Goal: Task Accomplishment & Management: Manage account settings

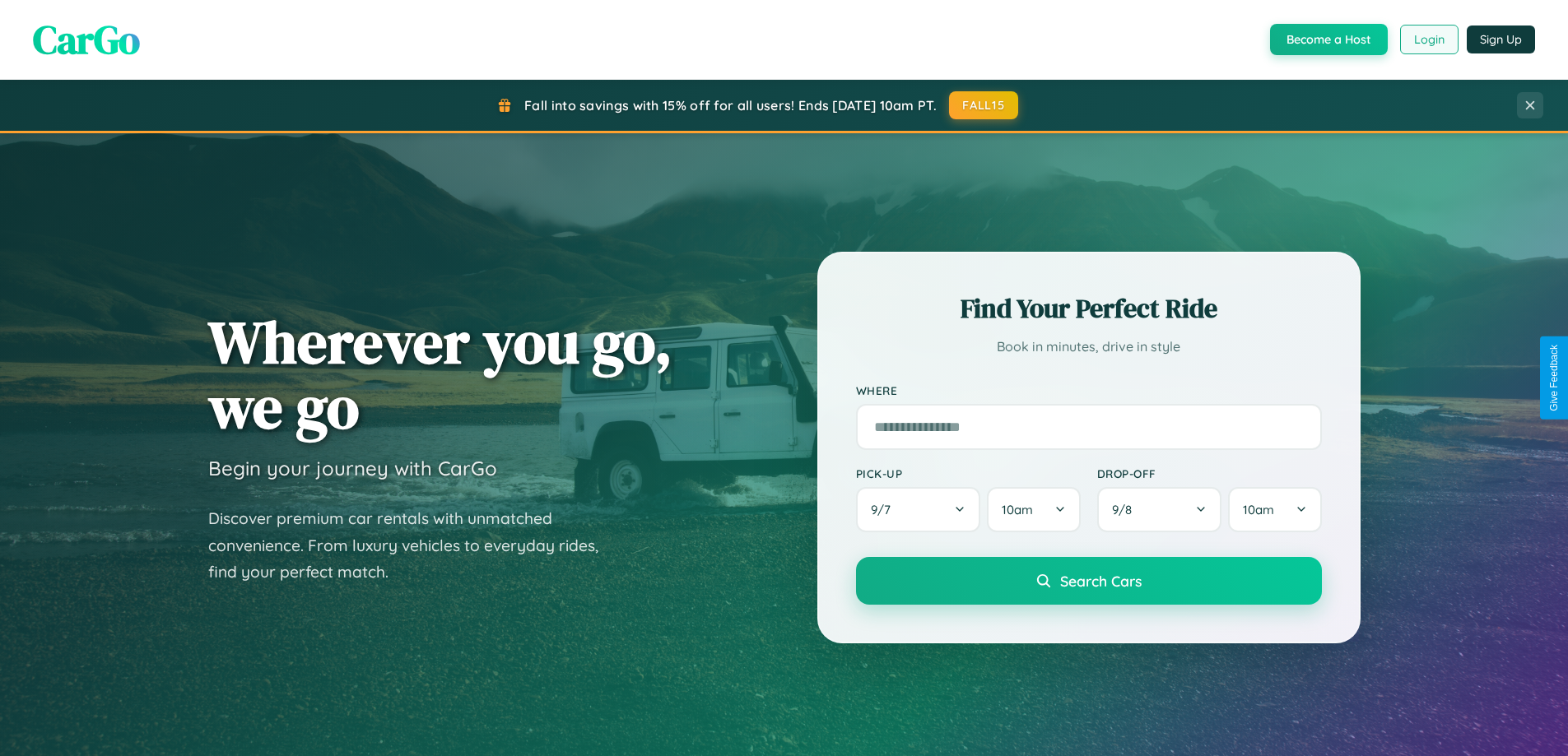
click at [1428, 39] on button "Login" at bounding box center [1429, 40] width 58 height 30
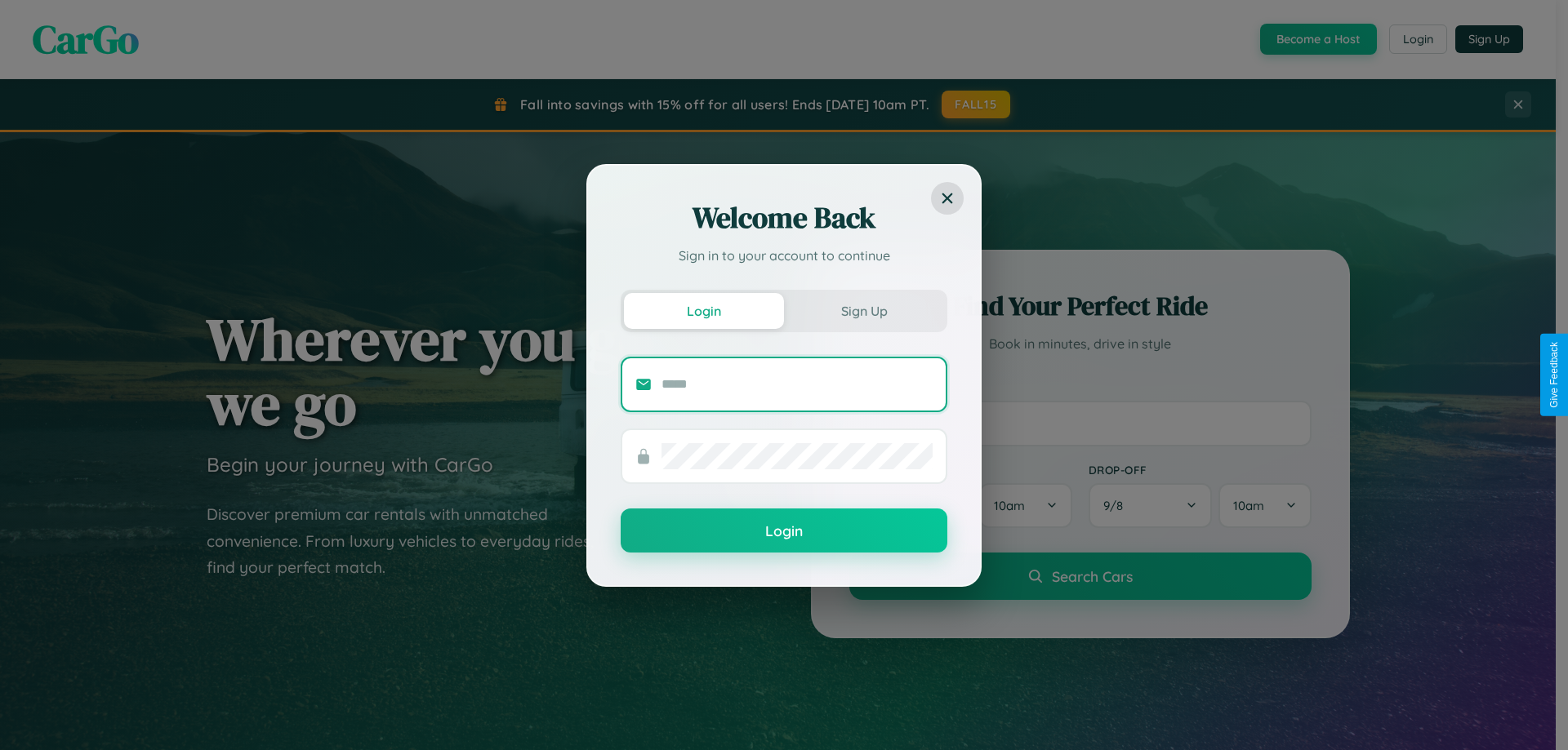
click at [797, 384] on input "text" at bounding box center [797, 385] width 271 height 26
type input "**********"
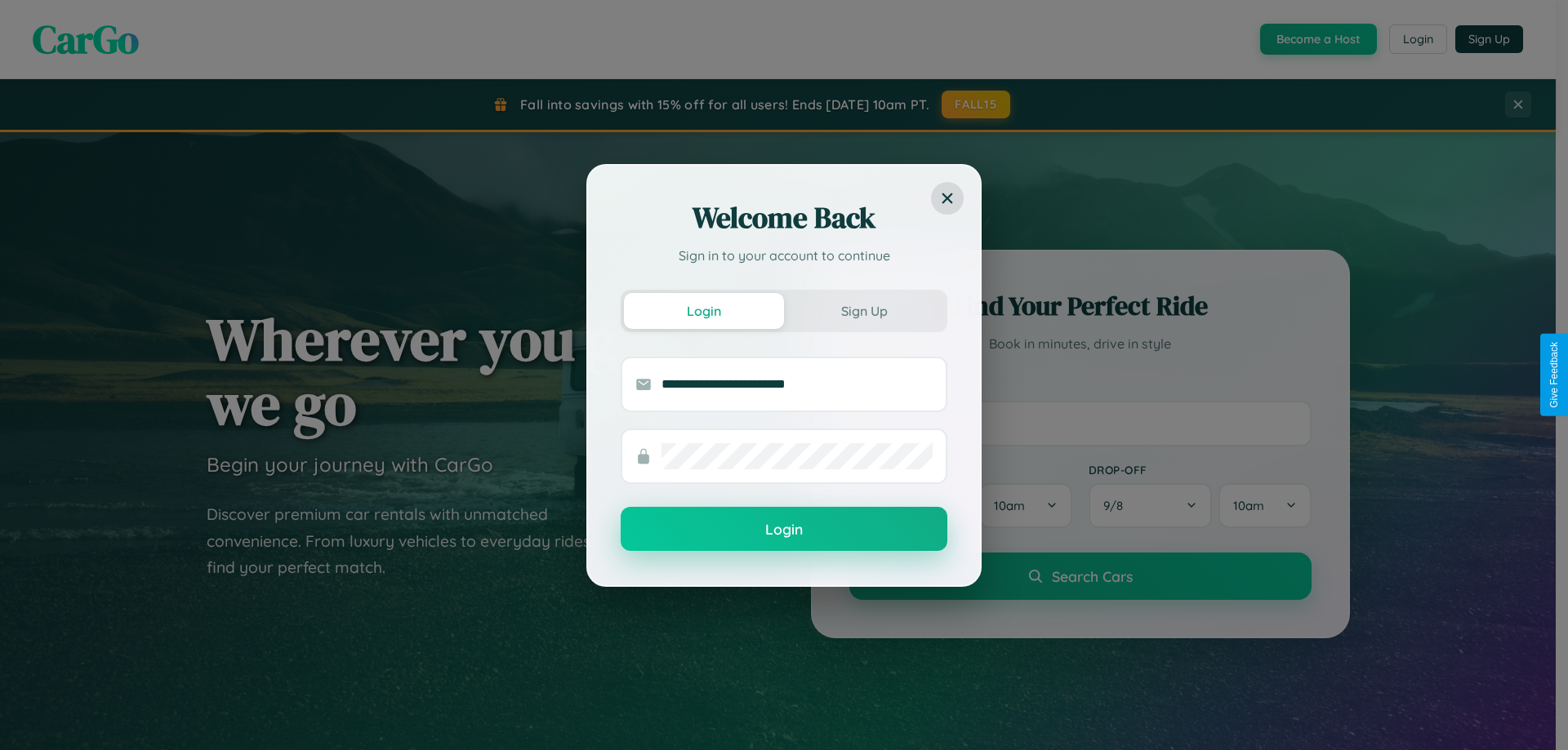
click at [784, 529] on button "Login" at bounding box center [783, 529] width 326 height 44
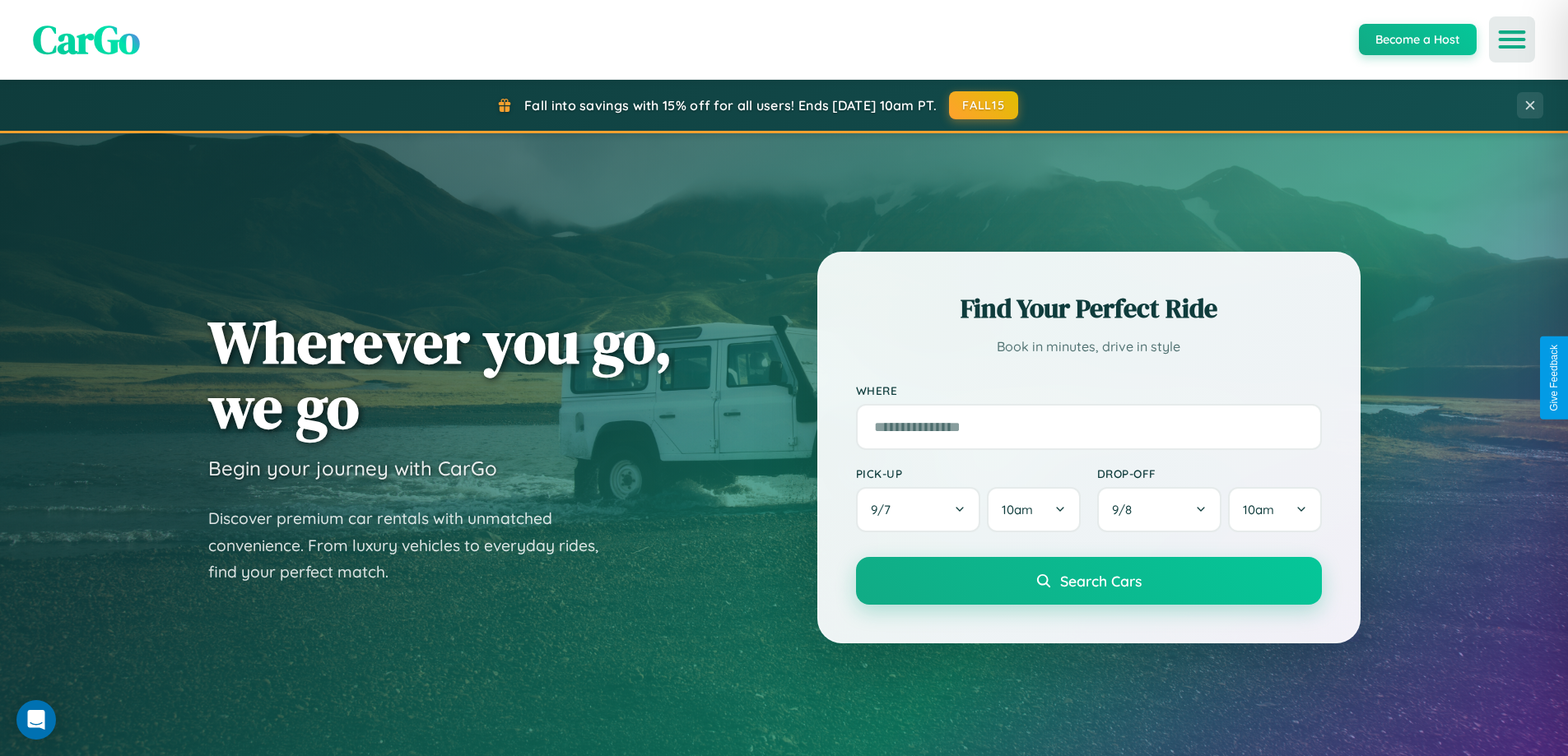
click at [1512, 39] on icon "Open menu" at bounding box center [1512, 40] width 24 height 15
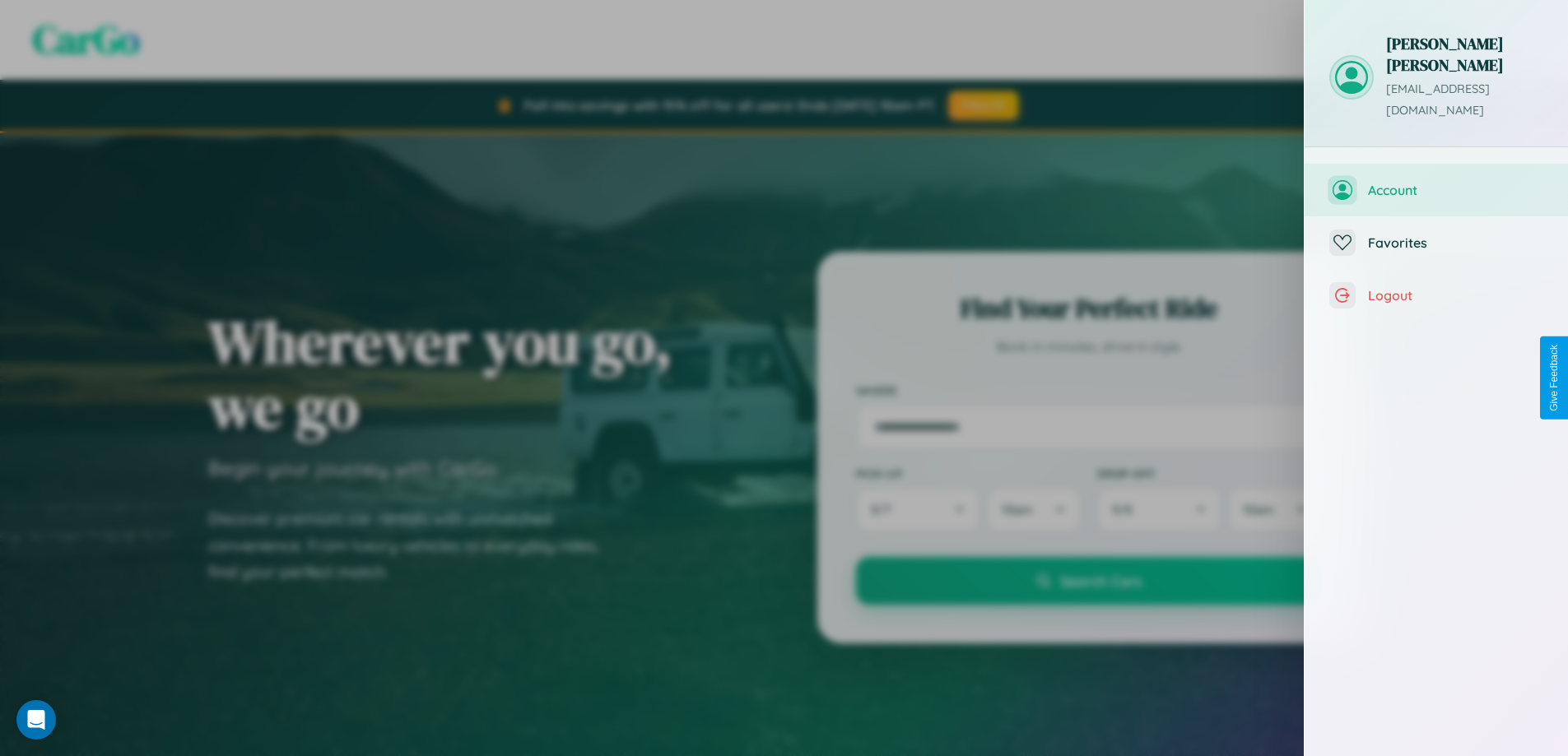
click at [1436, 182] on span "Account" at bounding box center [1456, 190] width 176 height 17
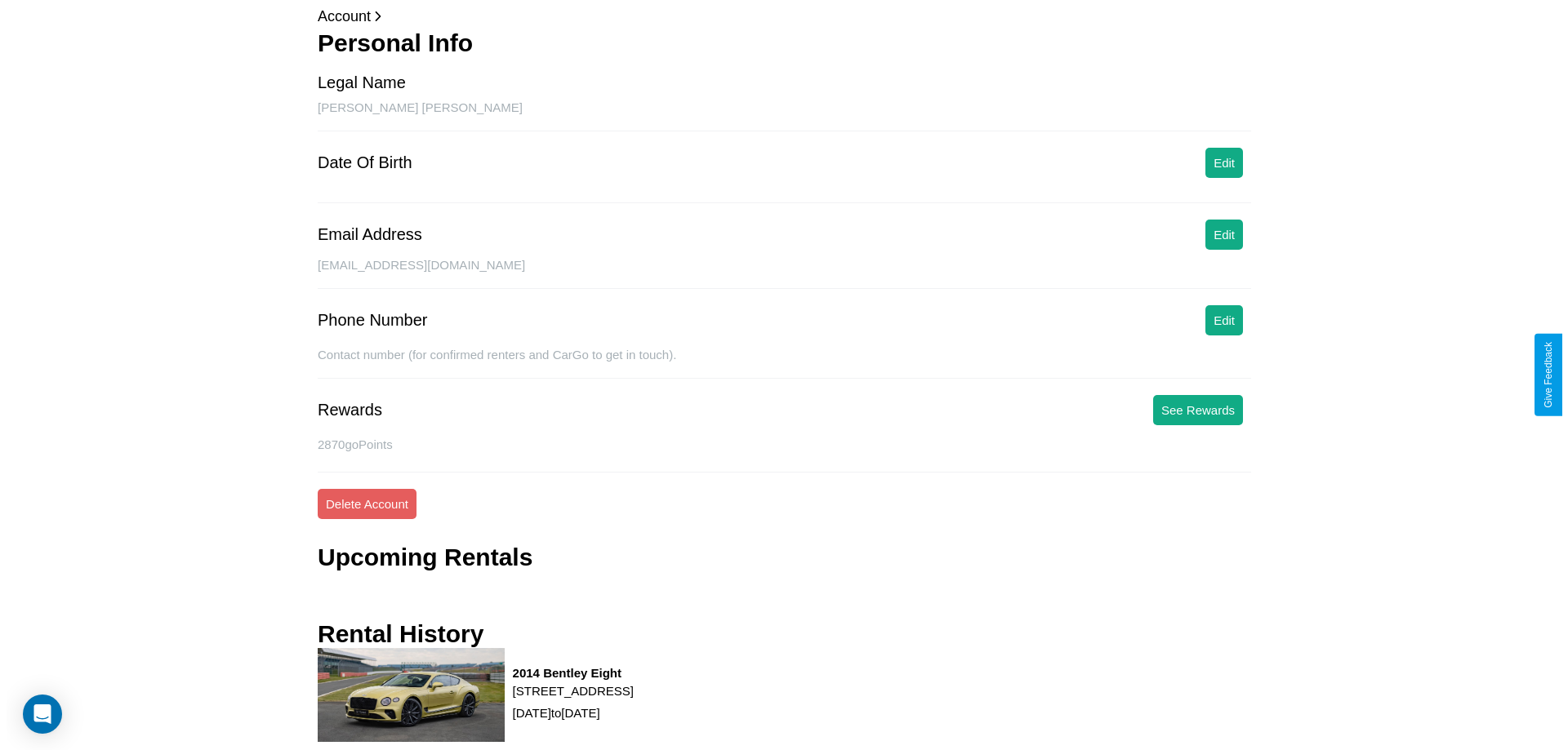
scroll to position [142, 0]
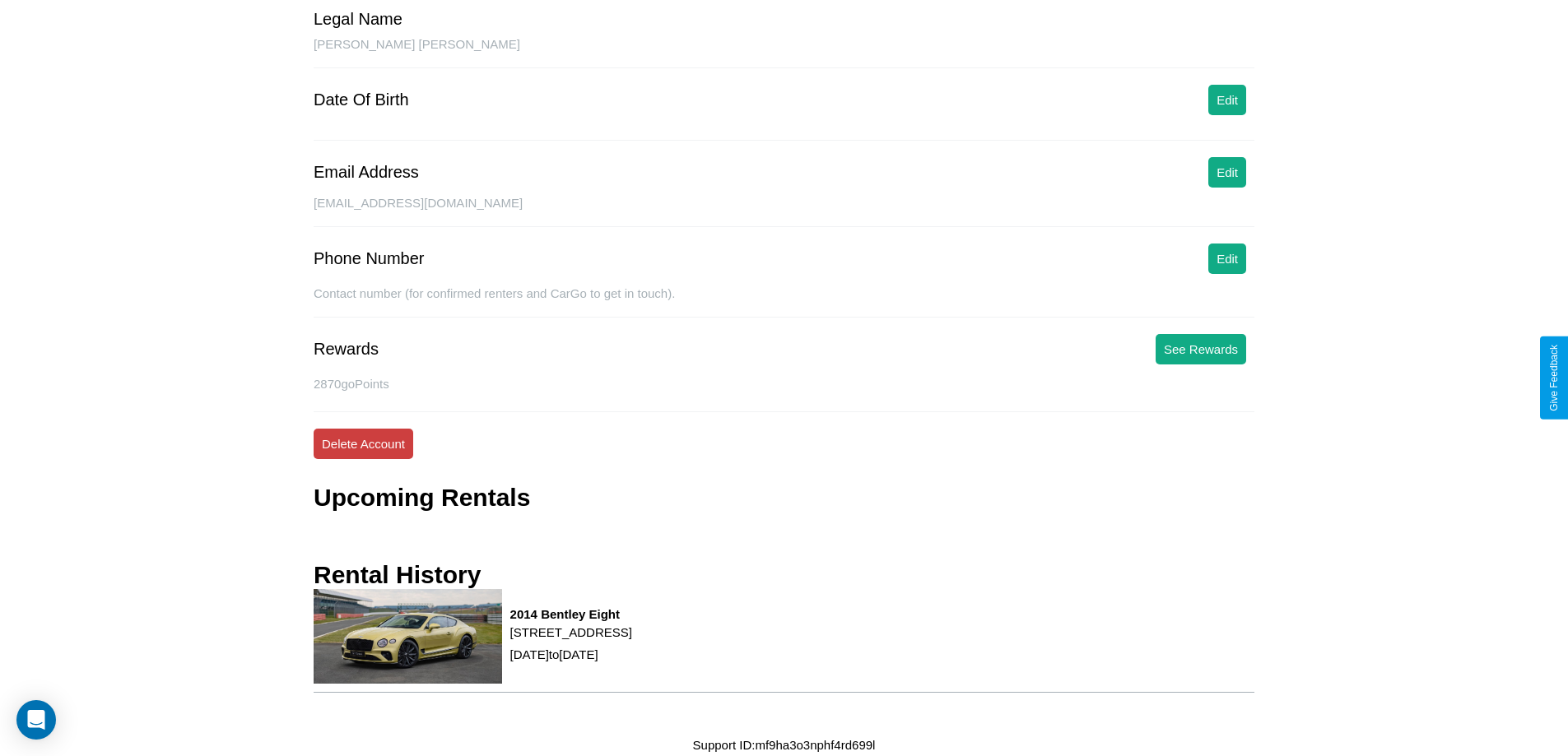
click at [363, 444] on button "Delete Account" at bounding box center [364, 444] width 100 height 31
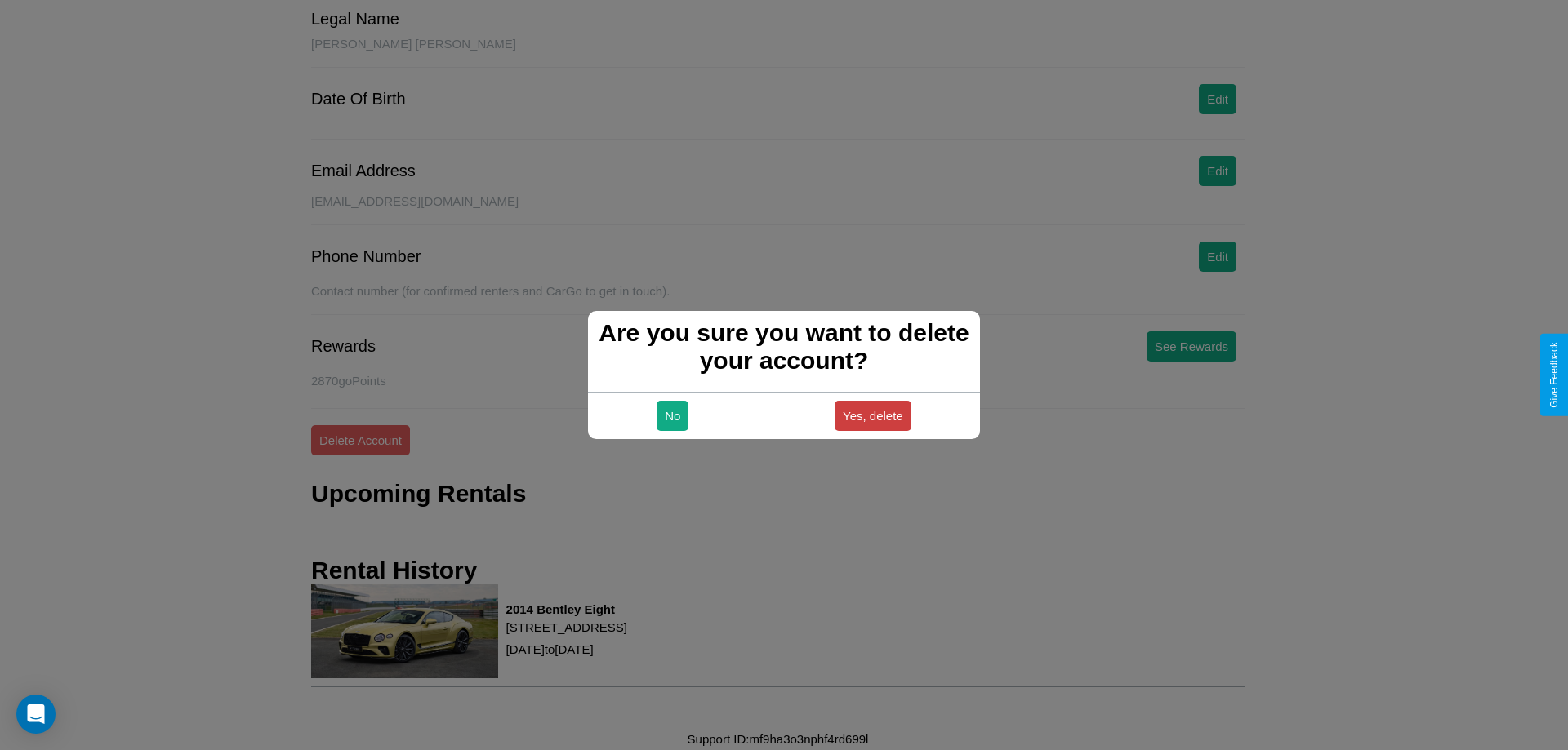
click at [872, 415] on button "Yes, delete" at bounding box center [872, 415] width 77 height 31
